Goal: Transaction & Acquisition: Purchase product/service

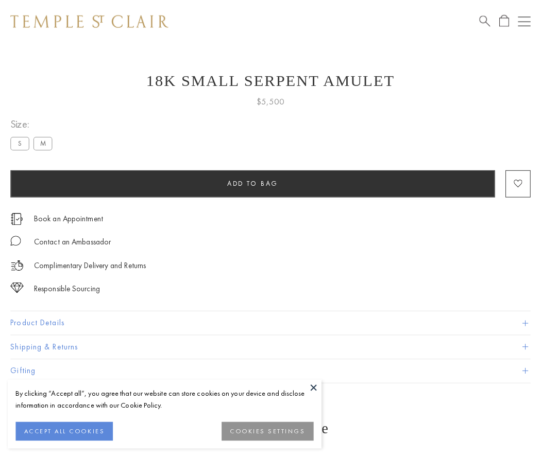
scroll to position [41, 0]
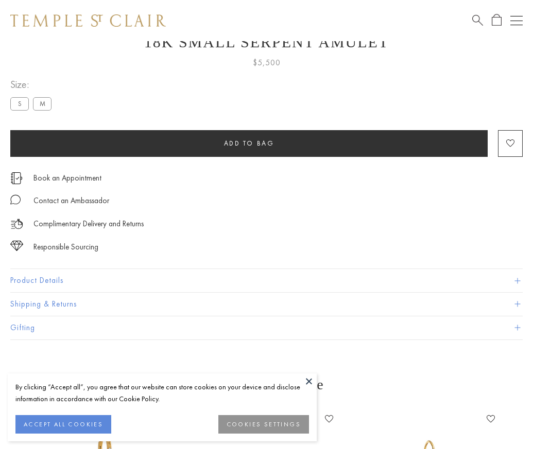
click at [249, 143] on span "Add to bag" at bounding box center [249, 143] width 50 height 9
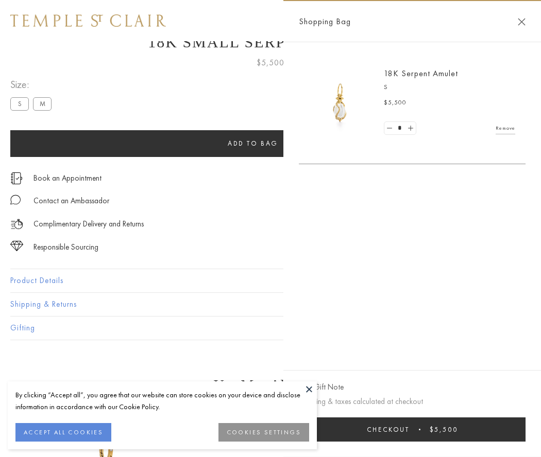
click at [430, 429] on button "Checkout $5,500" at bounding box center [412, 429] width 227 height 24
